Goal: Task Accomplishment & Management: Manage account settings

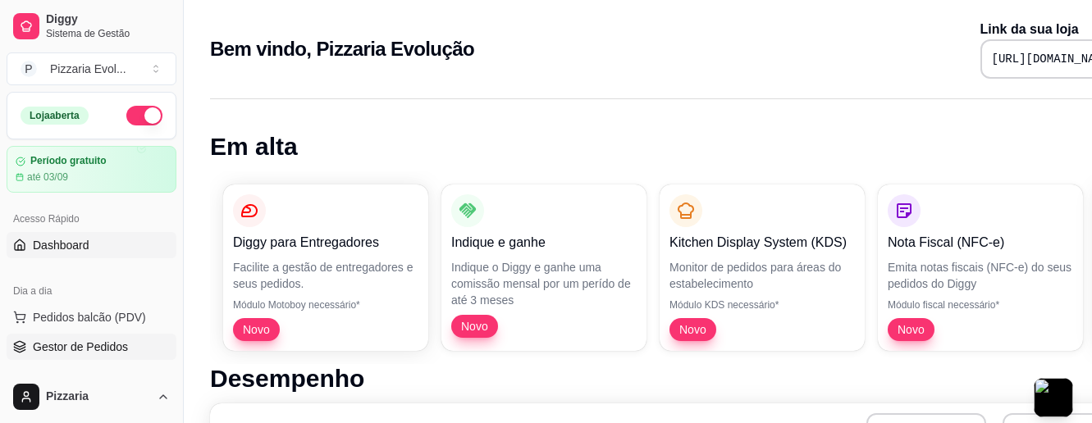
click at [108, 342] on span "Gestor de Pedidos" at bounding box center [80, 347] width 95 height 16
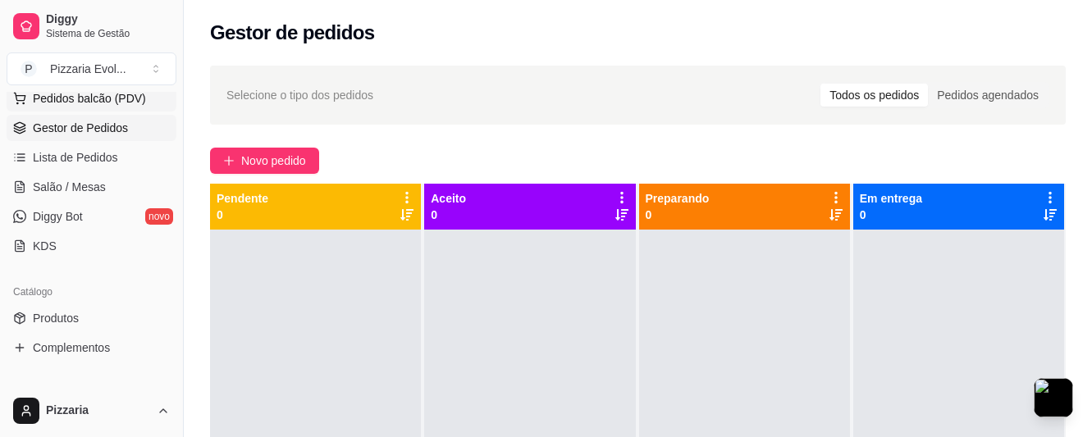
scroll to position [246, 0]
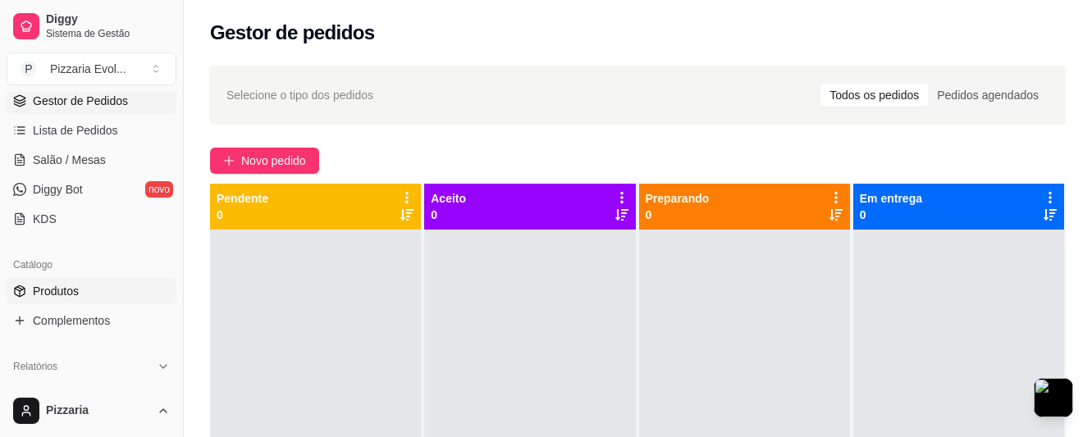
click at [118, 291] on link "Produtos" at bounding box center [92, 291] width 170 height 26
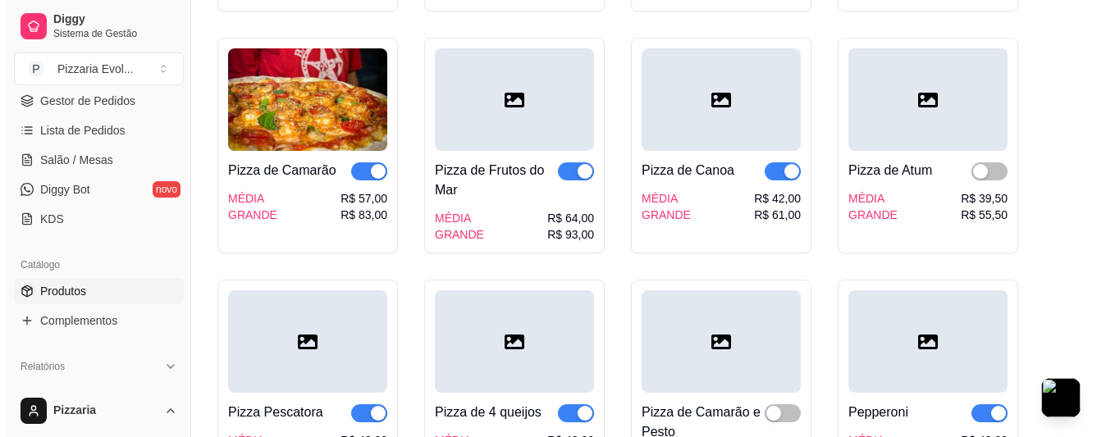
scroll to position [2461, 0]
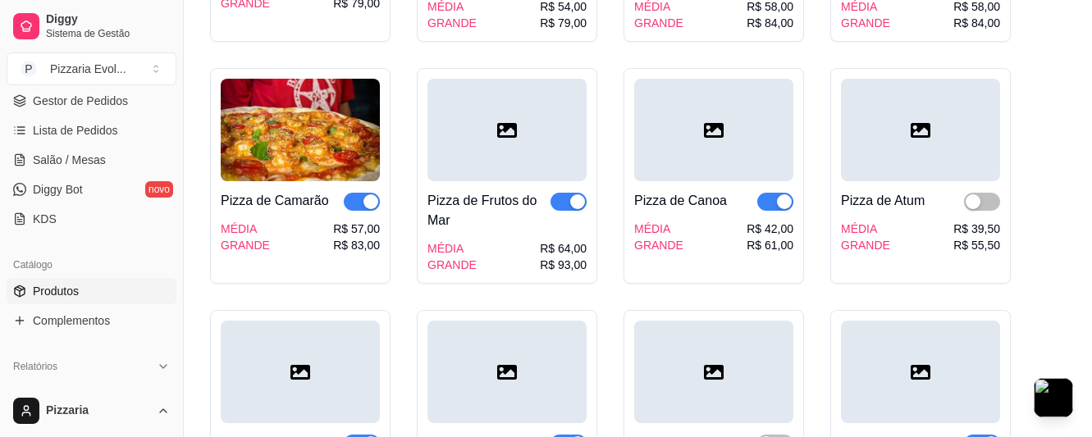
click at [530, 117] on div at bounding box center [506, 130] width 159 height 103
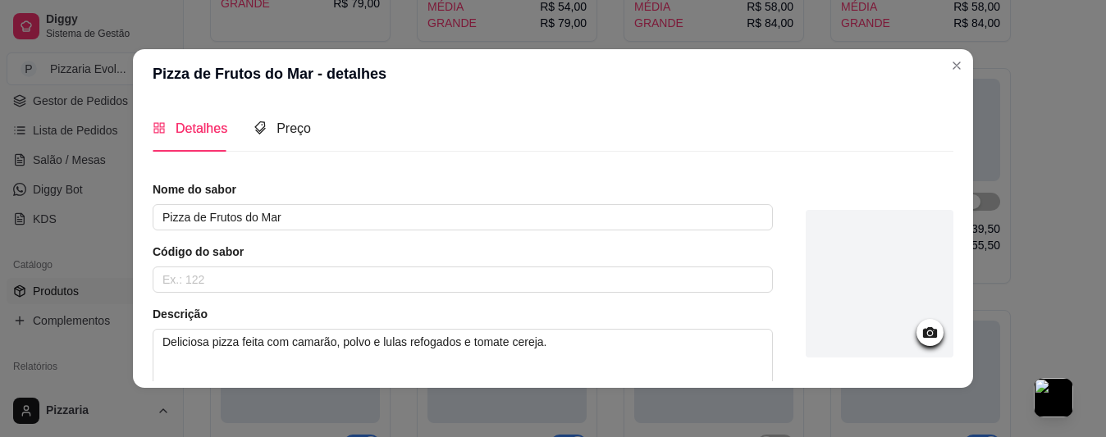
click at [920, 328] on icon at bounding box center [929, 332] width 19 height 19
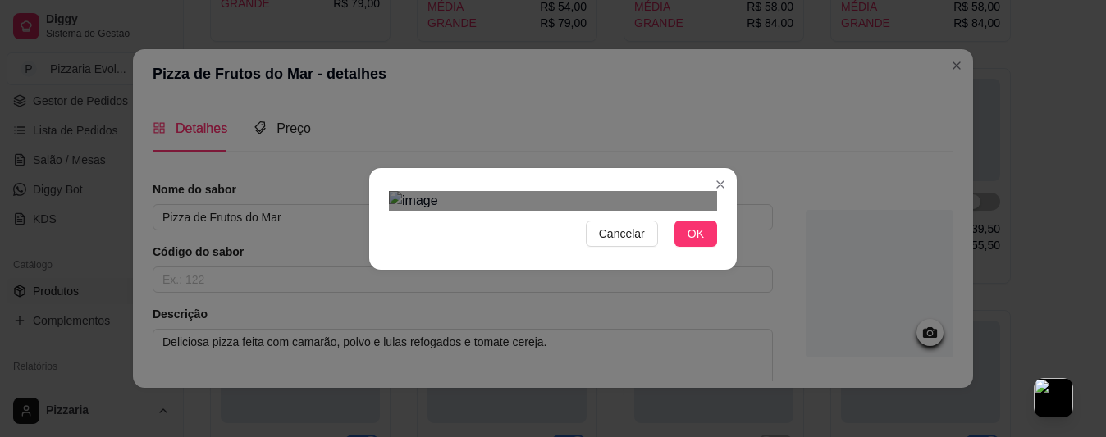
click at [739, 102] on div "Cancelar OK" at bounding box center [553, 218] width 1106 height 437
click at [678, 247] on button "OK" at bounding box center [695, 234] width 43 height 26
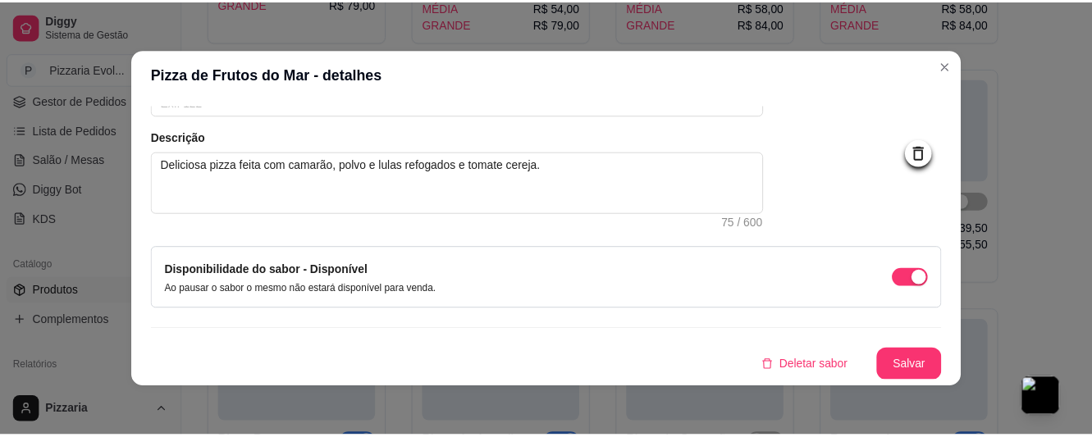
scroll to position [178, 0]
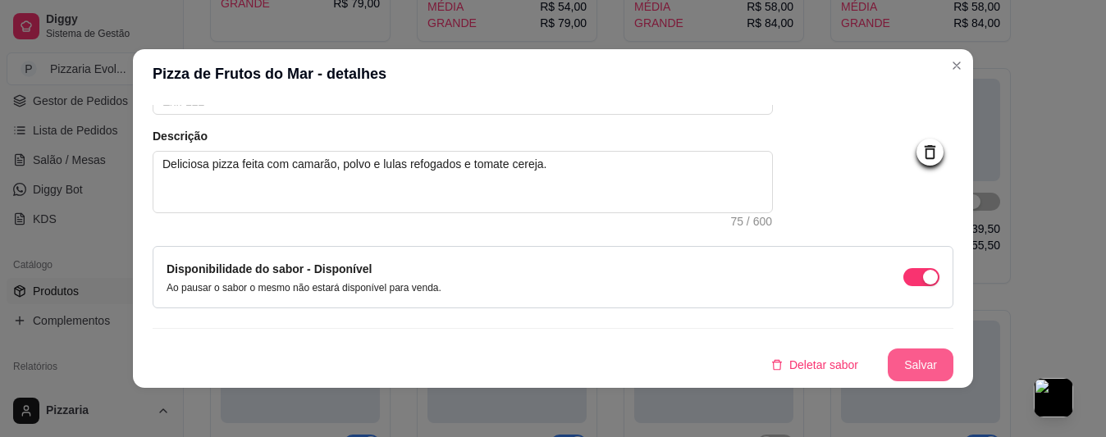
click at [916, 369] on button "Salvar" at bounding box center [921, 365] width 66 height 33
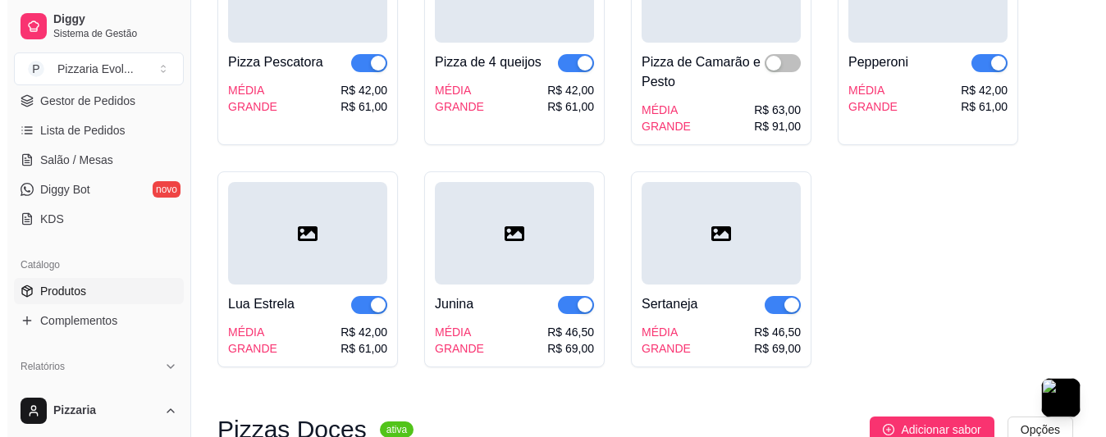
scroll to position [2871, 0]
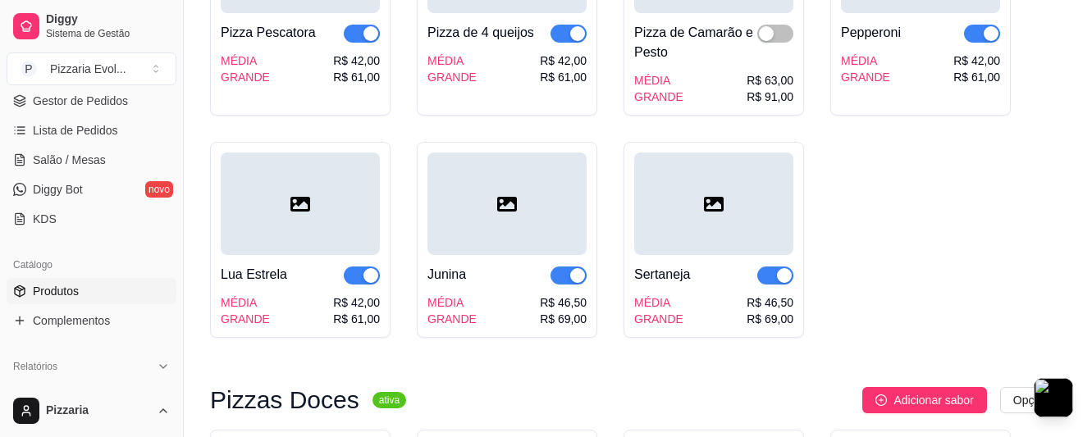
click at [514, 197] on icon at bounding box center [507, 204] width 20 height 20
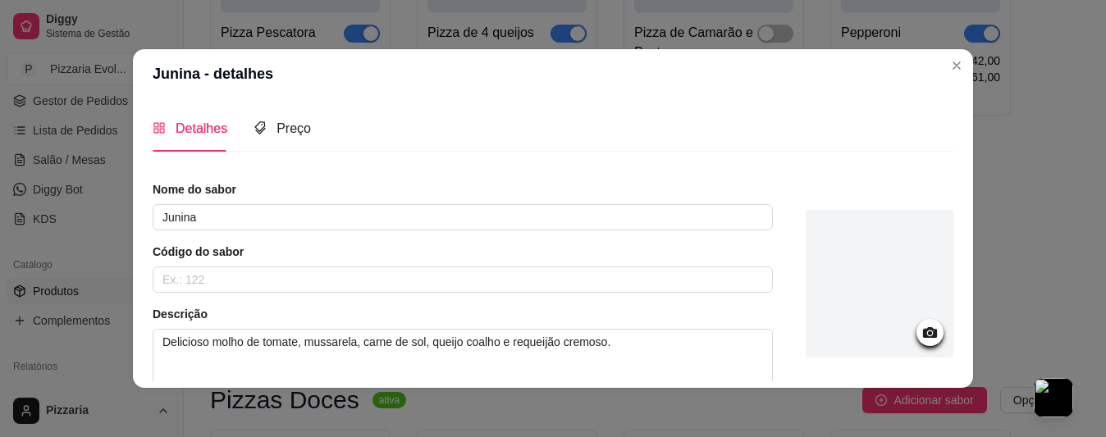
click at [920, 329] on icon at bounding box center [929, 332] width 19 height 19
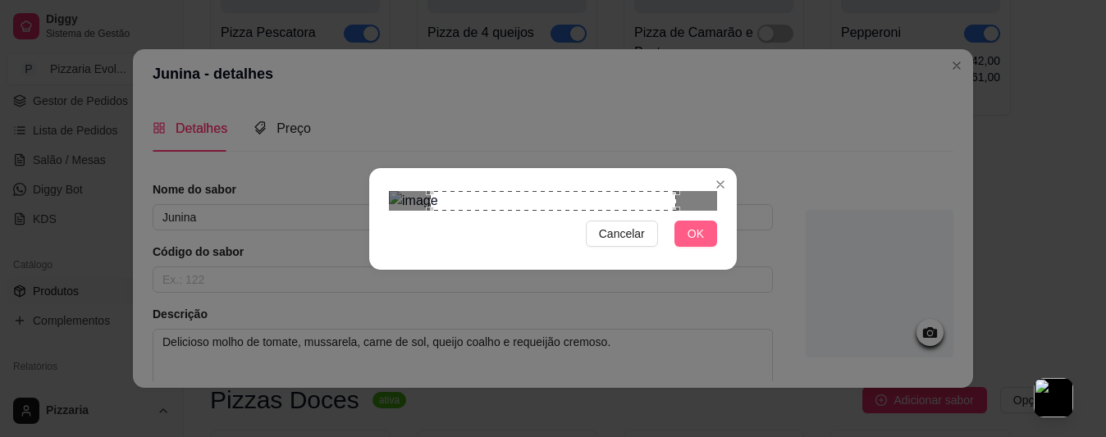
click at [694, 243] on span "OK" at bounding box center [695, 234] width 16 height 18
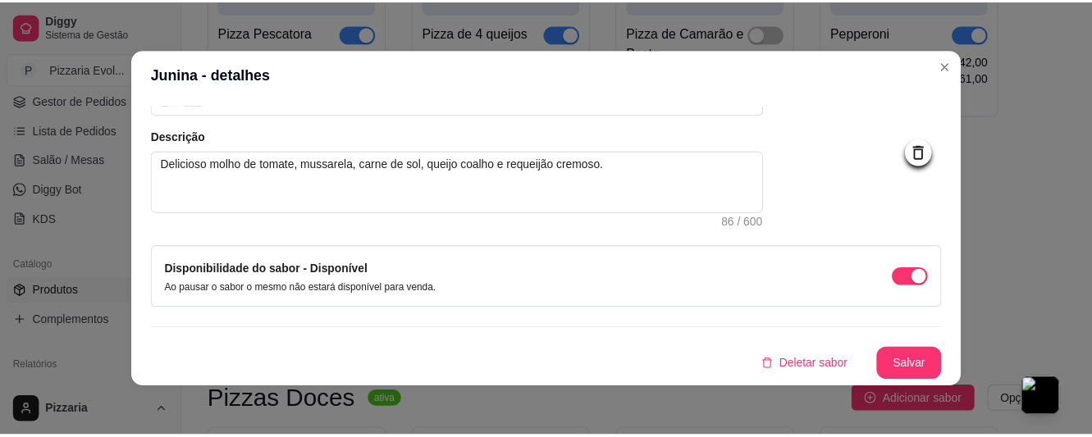
scroll to position [3, 0]
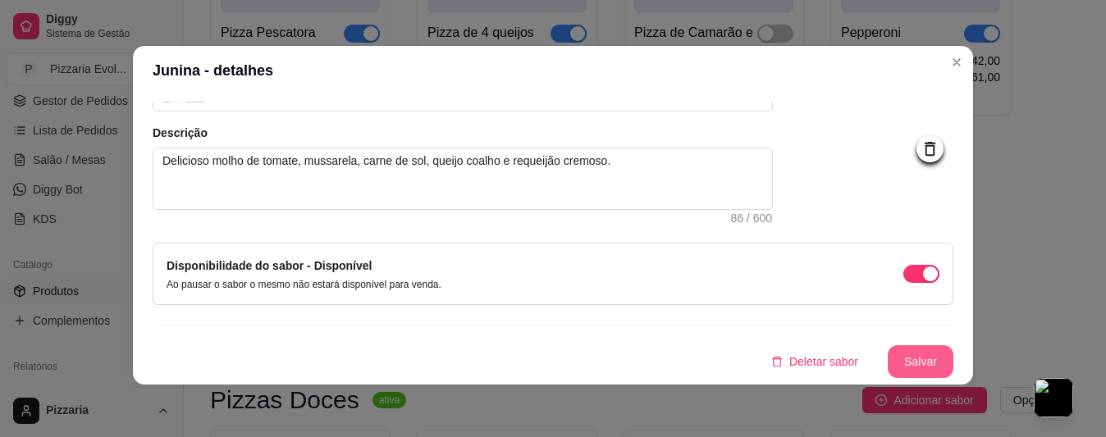
click at [905, 358] on button "Salvar" at bounding box center [921, 361] width 66 height 33
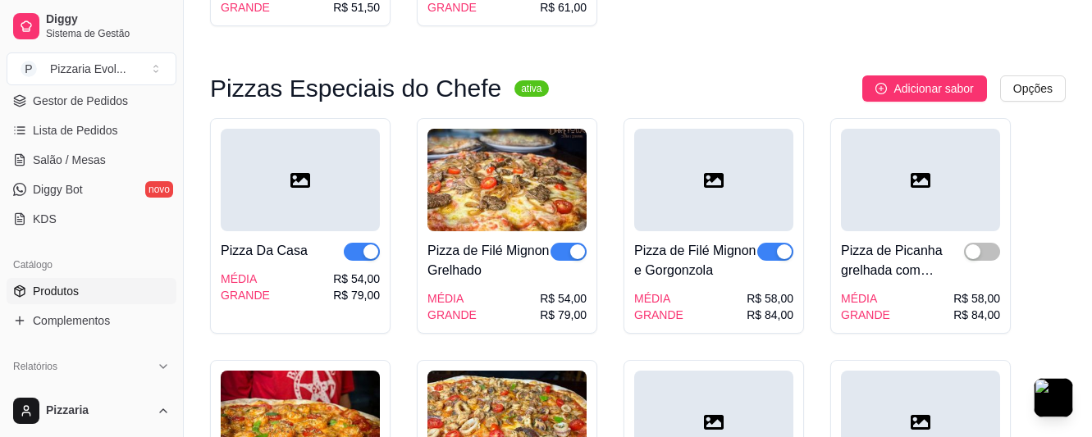
scroll to position [2133, 0]
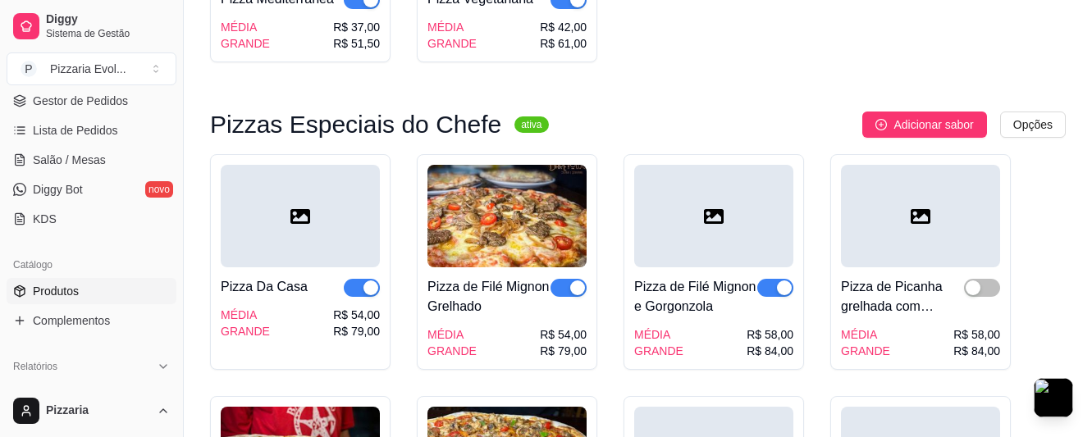
click at [304, 189] on div at bounding box center [300, 216] width 159 height 103
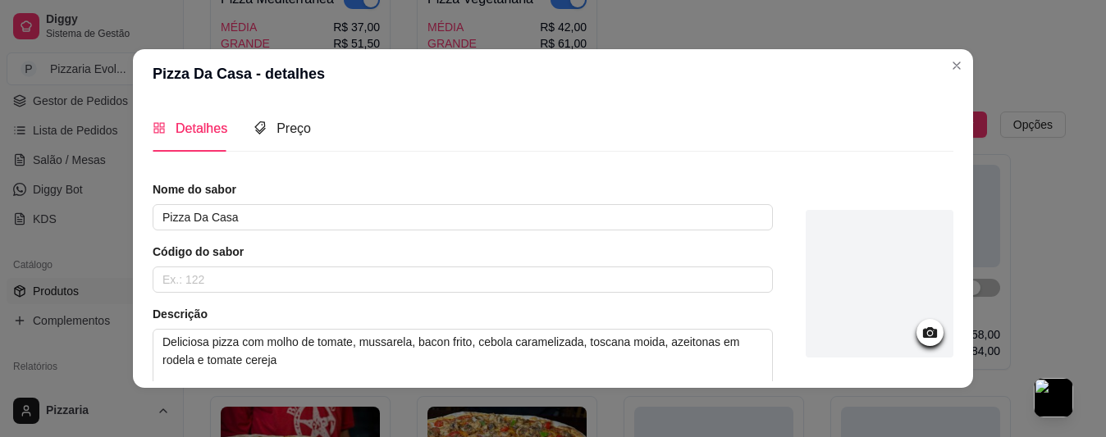
click at [920, 340] on icon at bounding box center [929, 332] width 19 height 19
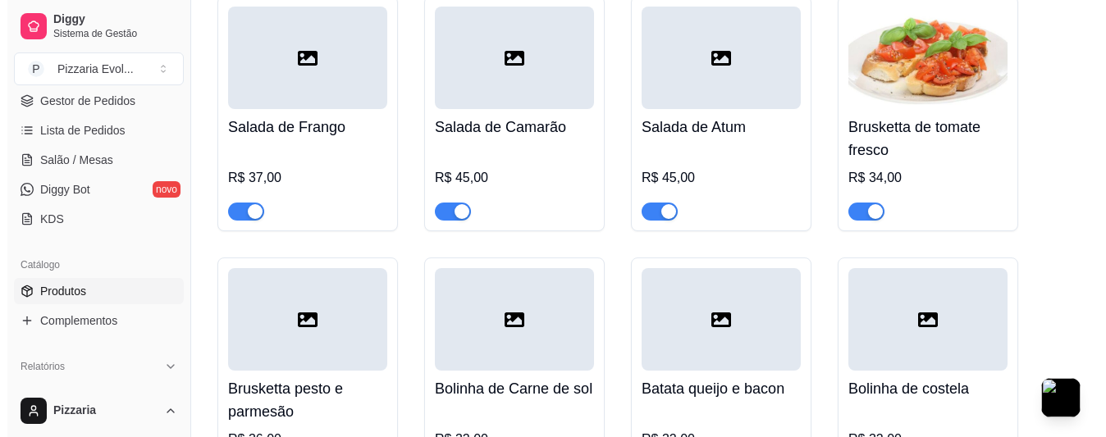
scroll to position [492, 0]
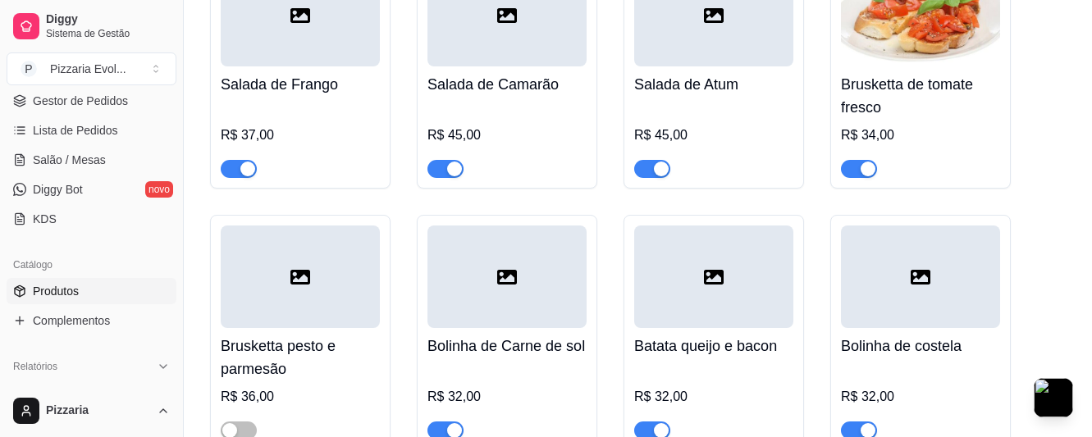
click at [731, 288] on div at bounding box center [713, 277] width 159 height 103
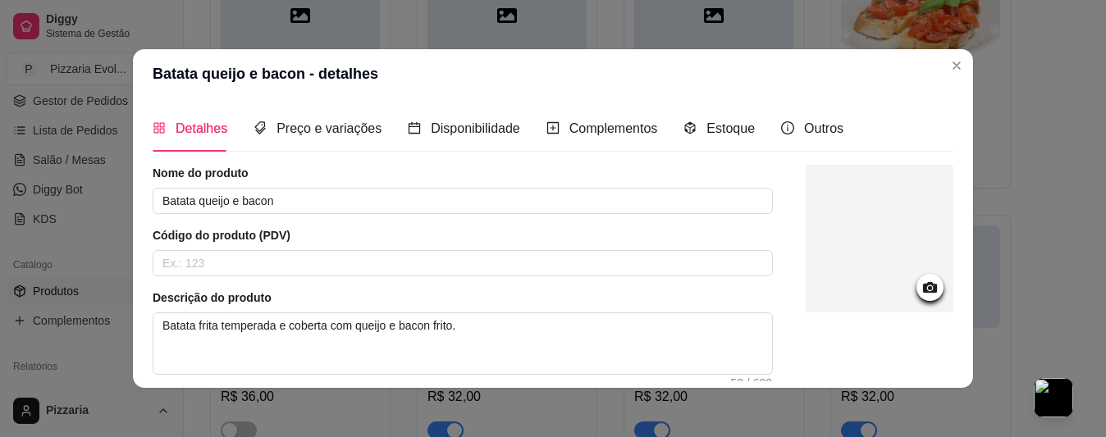
click at [916, 288] on div at bounding box center [929, 287] width 27 height 27
click at [923, 292] on icon at bounding box center [930, 287] width 14 height 11
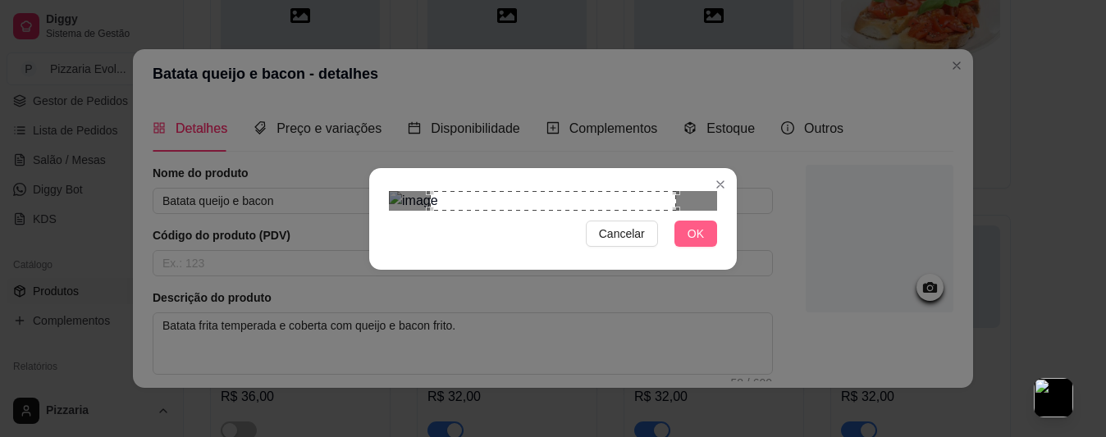
click at [701, 243] on span "OK" at bounding box center [695, 234] width 16 height 18
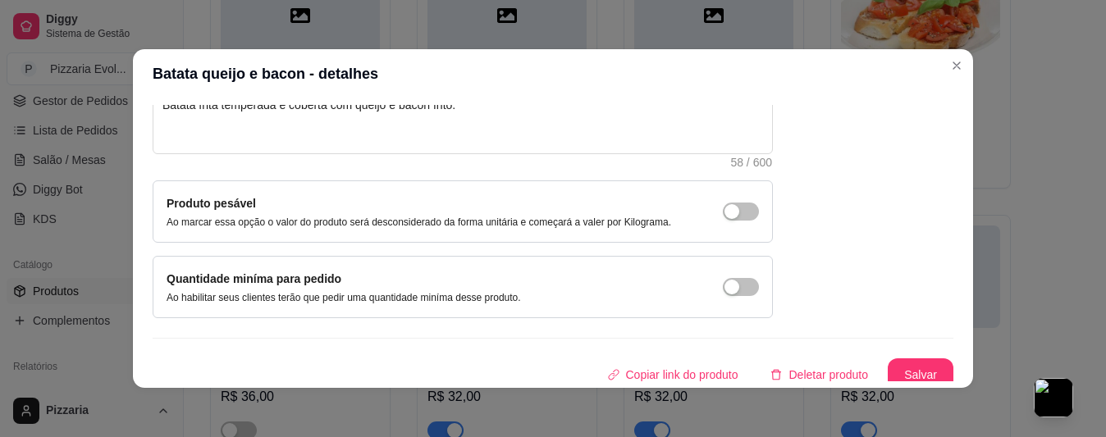
scroll to position [231, 0]
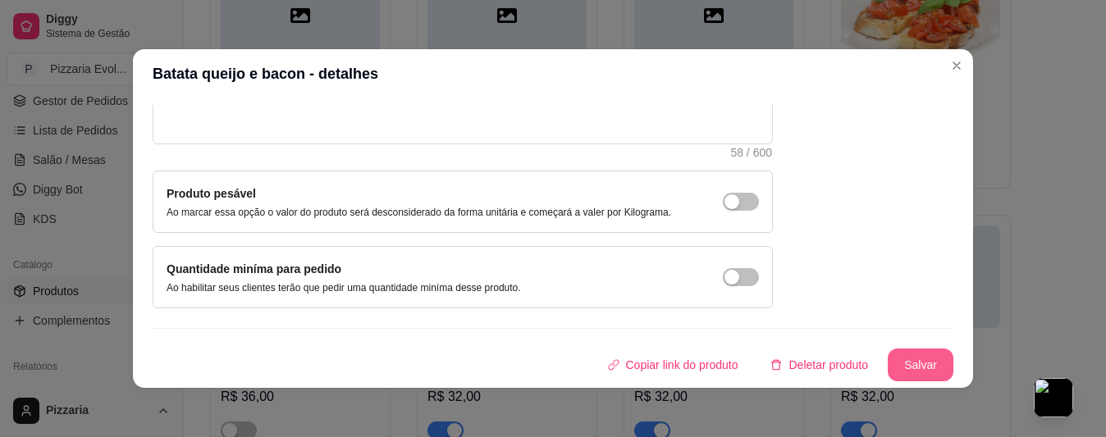
click at [894, 359] on button "Salvar" at bounding box center [921, 365] width 66 height 33
click at [914, 365] on button "Salvar" at bounding box center [921, 365] width 66 height 33
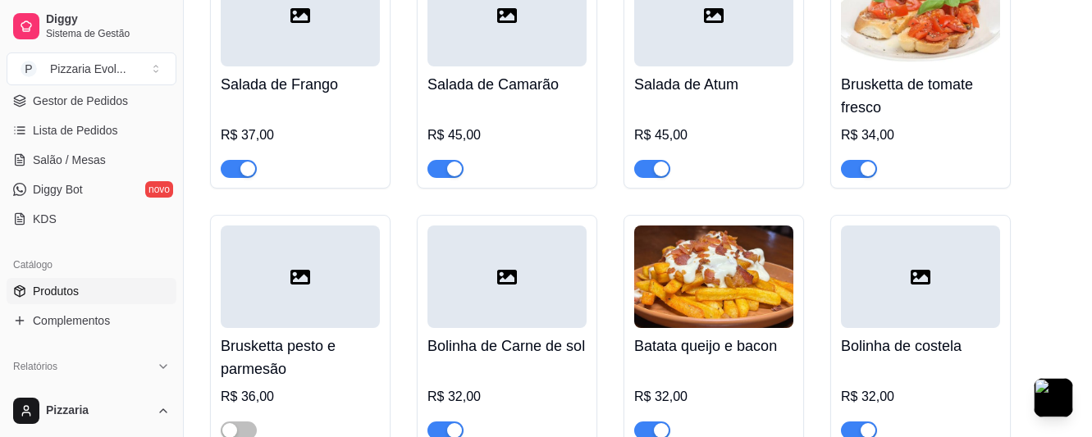
click at [1053, 185] on div "Batata Frita R$ 25,00 Macaxeira frita R$ 25,00 Salada Verde R$ 25,00 Salada Col…" at bounding box center [638, 202] width 856 height 975
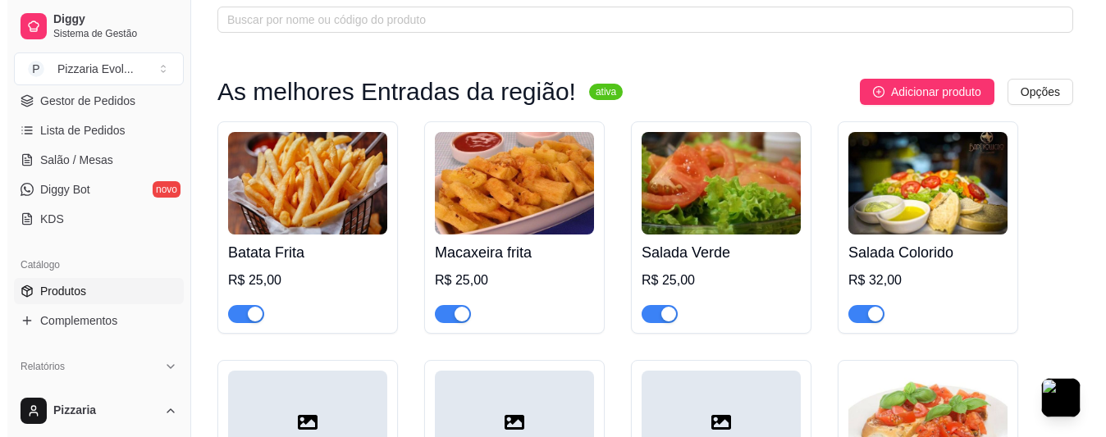
scroll to position [82, 0]
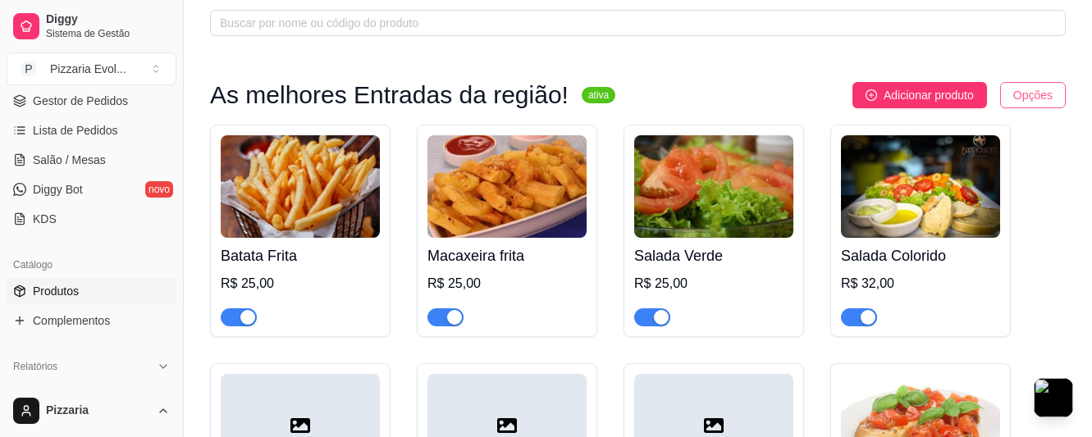
click at [1025, 82] on html "Diggy Sistema de Gestão P Pizzaria Evol ... Loja aberta Período gratuito até 03…" at bounding box center [546, 136] width 1092 height 437
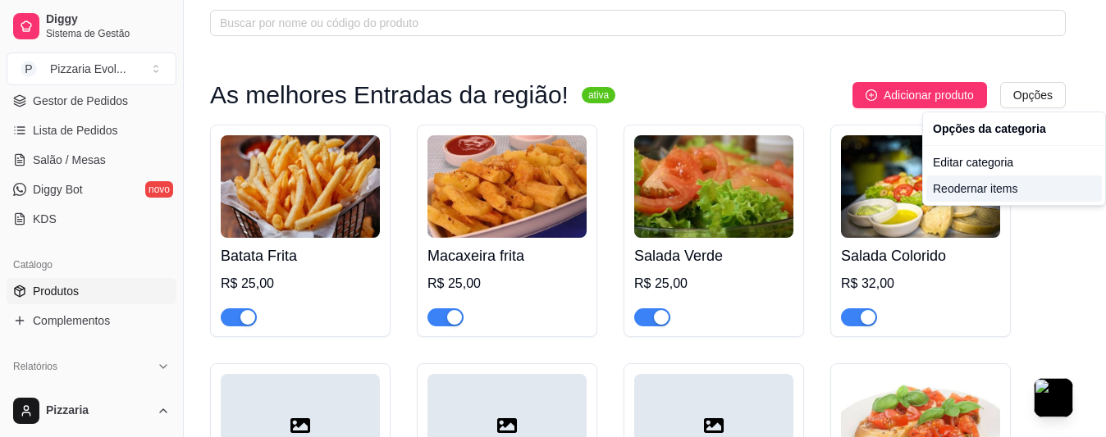
click at [989, 183] on div "Reodernar items" at bounding box center [1014, 189] width 176 height 26
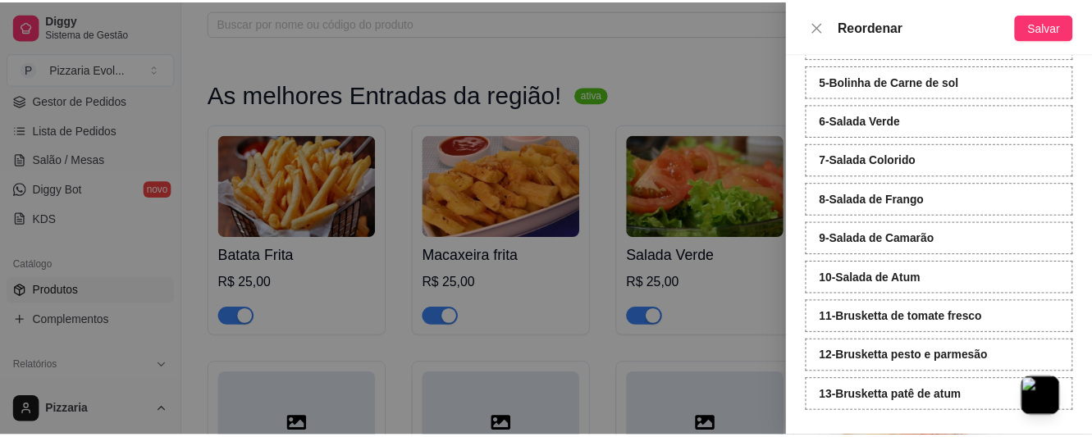
scroll to position [238, 0]
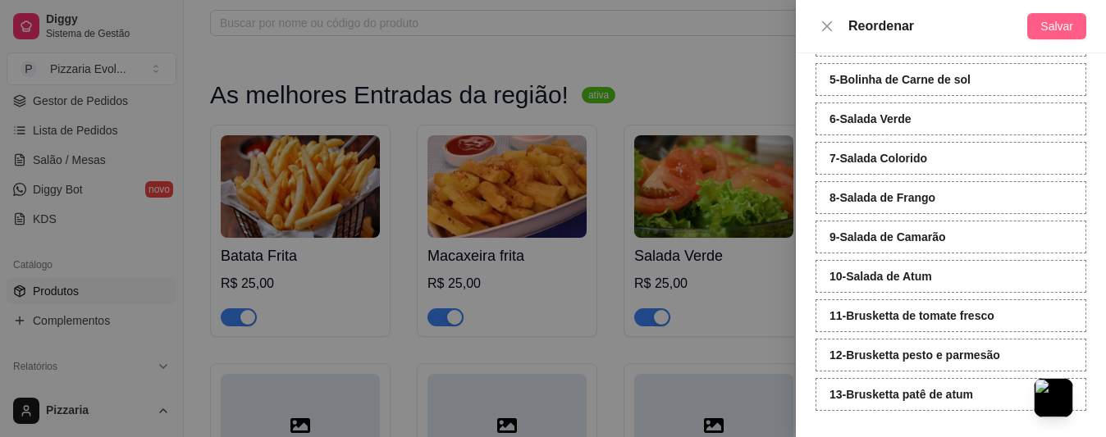
click at [1064, 26] on span "Salvar" at bounding box center [1056, 26] width 33 height 18
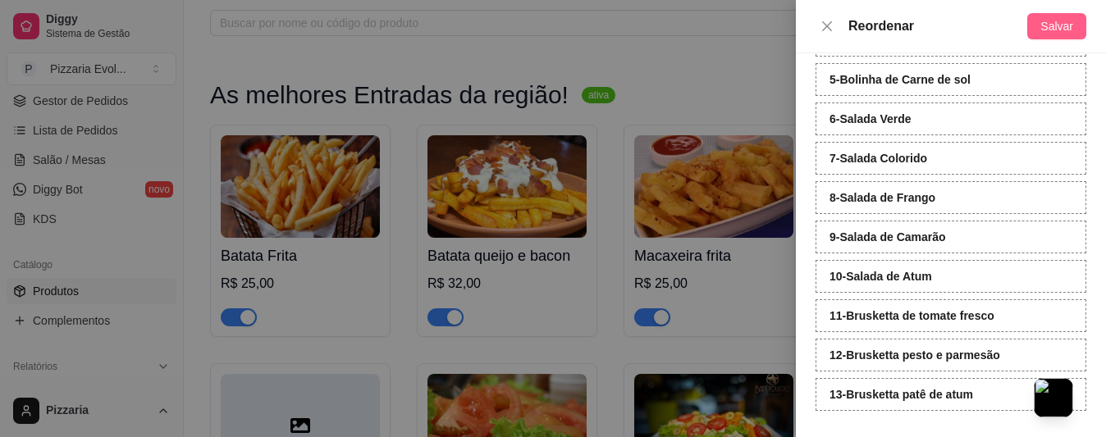
click at [1064, 27] on span "Salvar" at bounding box center [1056, 26] width 33 height 18
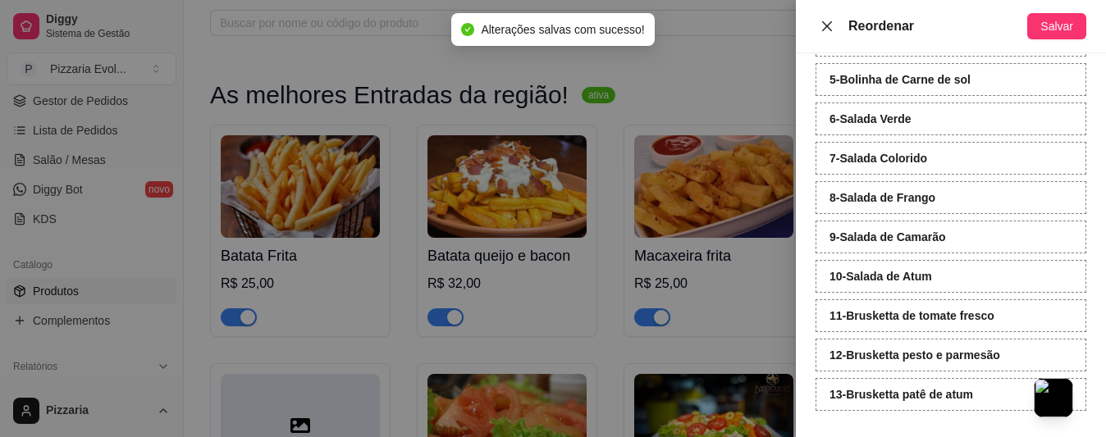
click at [830, 32] on icon "close" at bounding box center [826, 26] width 13 height 13
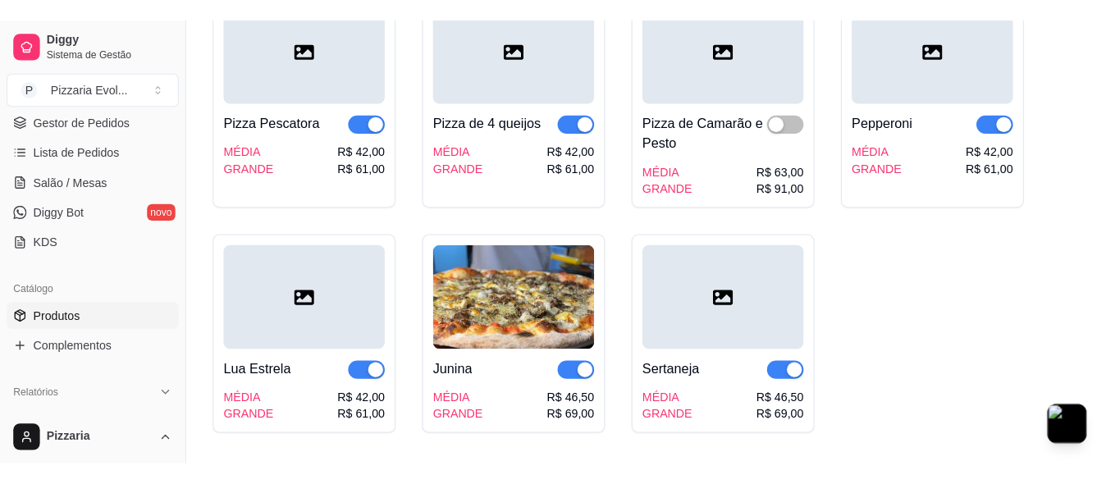
scroll to position [2789, 0]
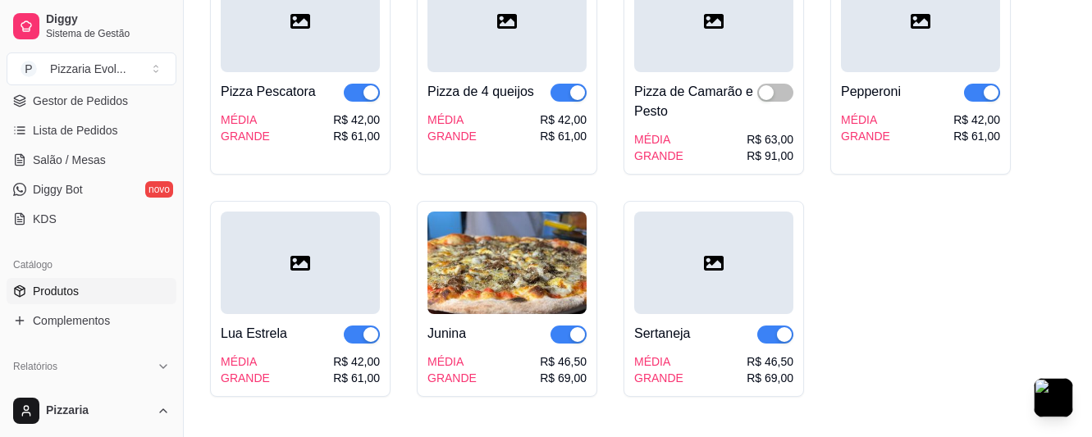
click at [902, 48] on div at bounding box center [920, 21] width 159 height 103
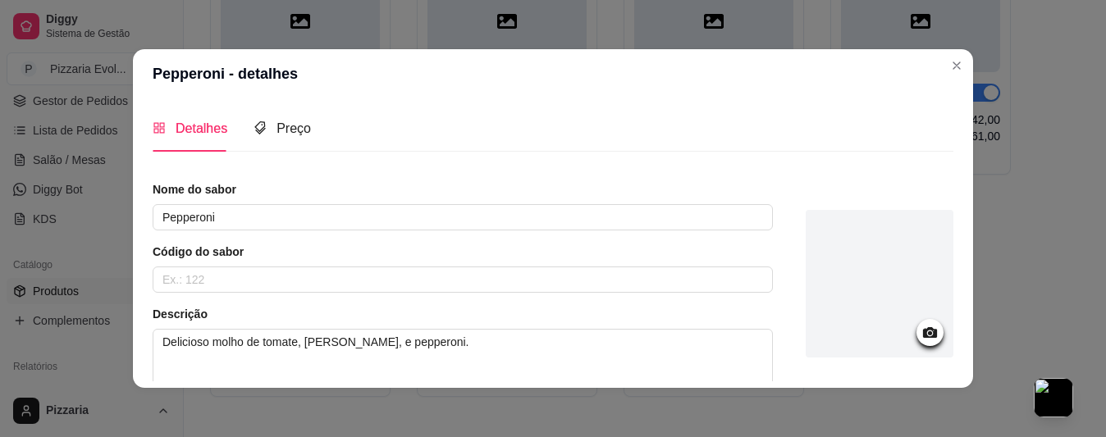
click at [923, 337] on icon at bounding box center [930, 332] width 14 height 11
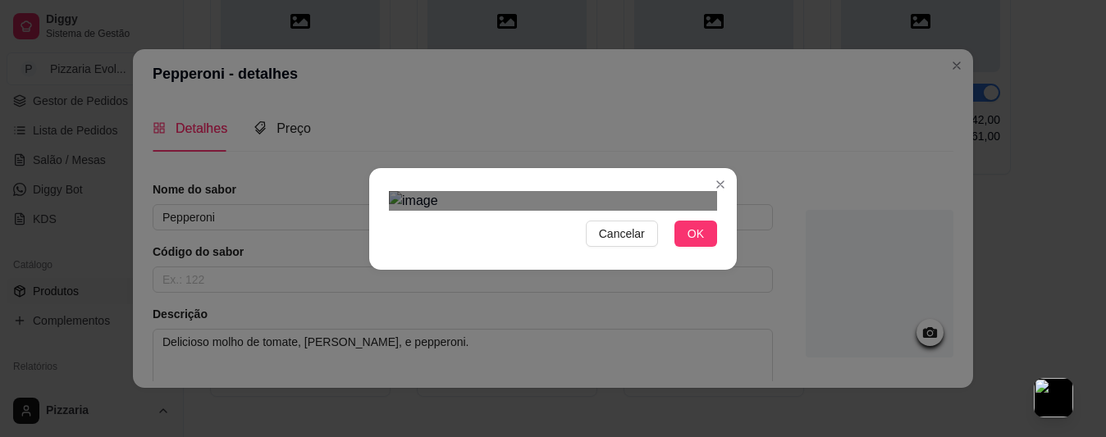
click at [746, 89] on div "Cancelar OK" at bounding box center [553, 218] width 1106 height 437
click at [694, 247] on button "OK" at bounding box center [695, 234] width 43 height 26
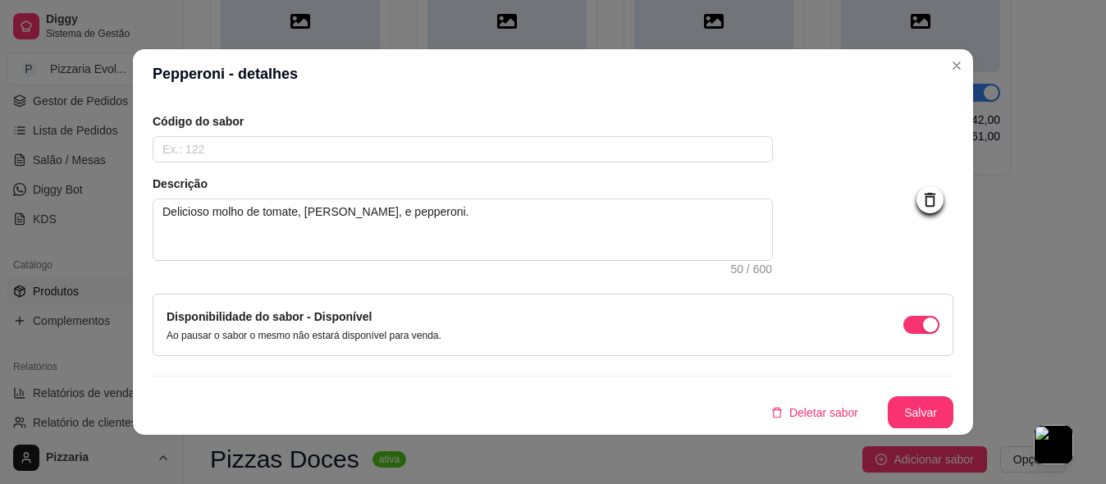
scroll to position [131, 0]
click at [901, 415] on button "Salvar" at bounding box center [920, 412] width 64 height 32
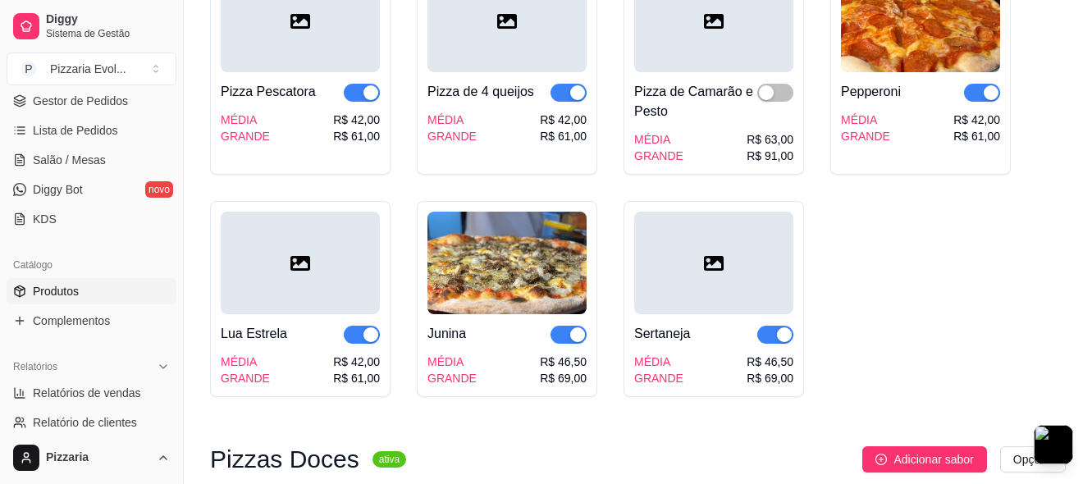
click at [711, 272] on div at bounding box center [713, 263] width 159 height 103
